Goal: Task Accomplishment & Management: Manage account settings

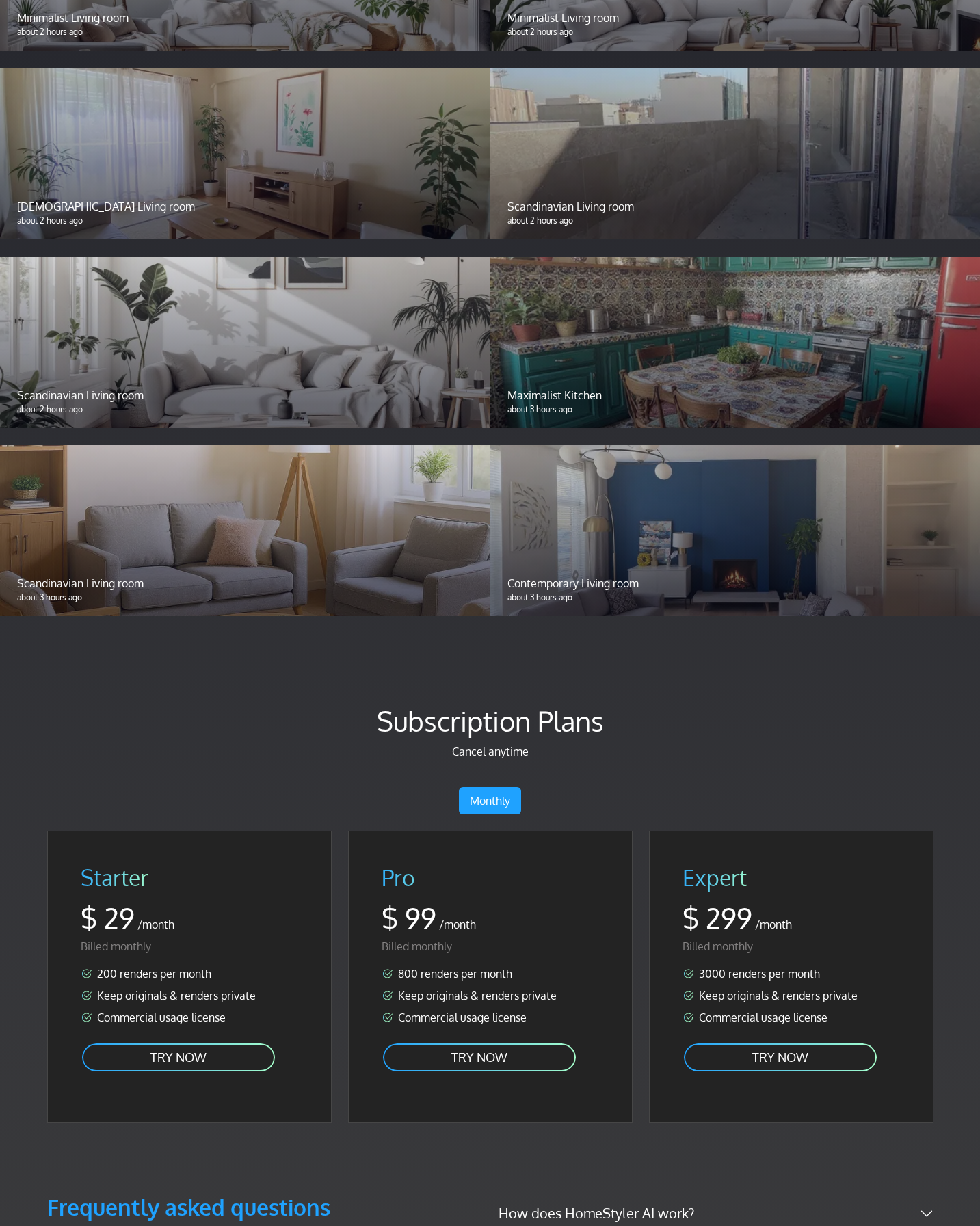
scroll to position [2203, 0]
